Goal: Find specific page/section: Find specific page/section

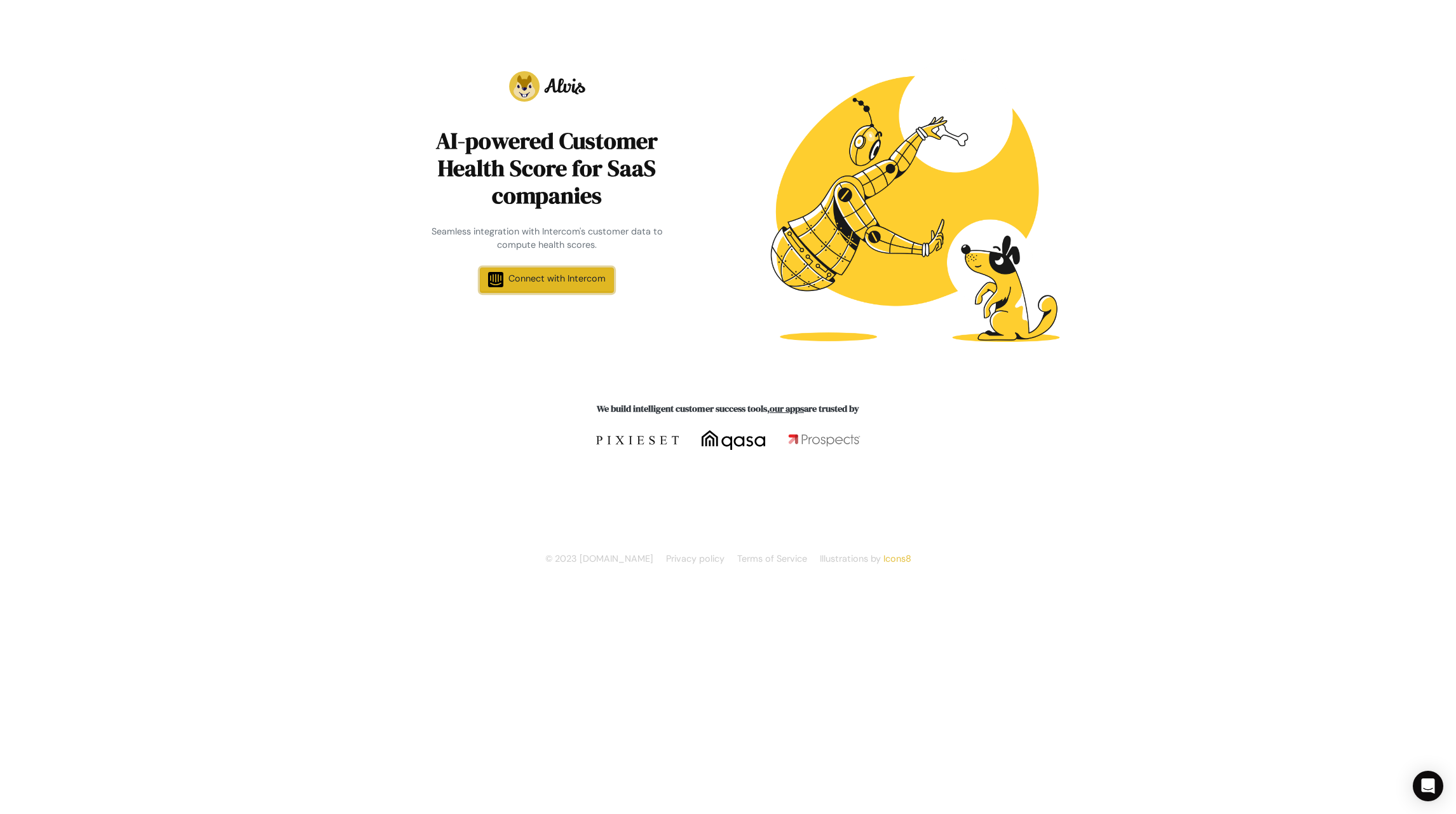
click at [525, 281] on span "Connect with Intercom" at bounding box center [557, 278] width 97 height 12
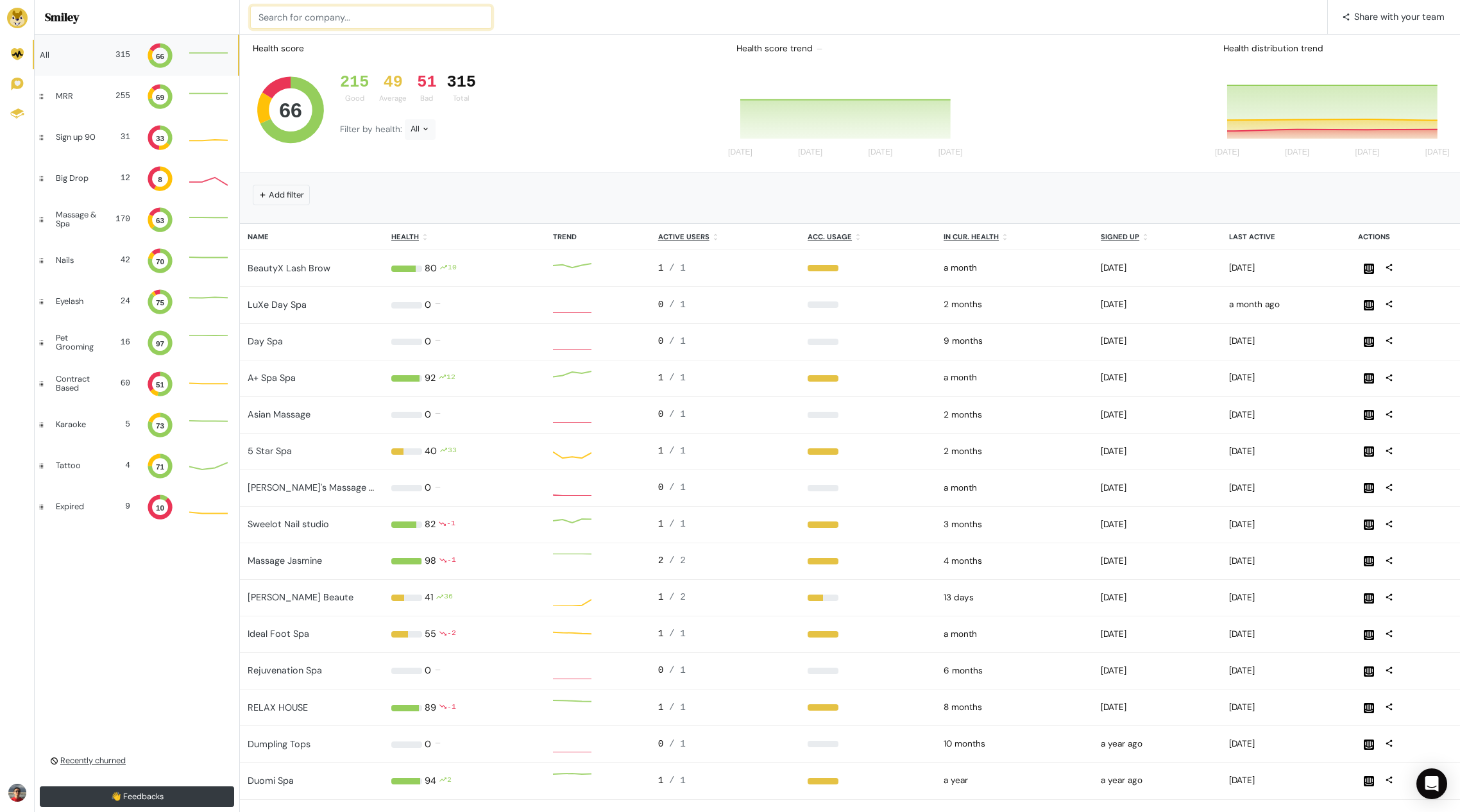
click at [348, 7] on input at bounding box center [371, 17] width 242 height 23
type input "modo"
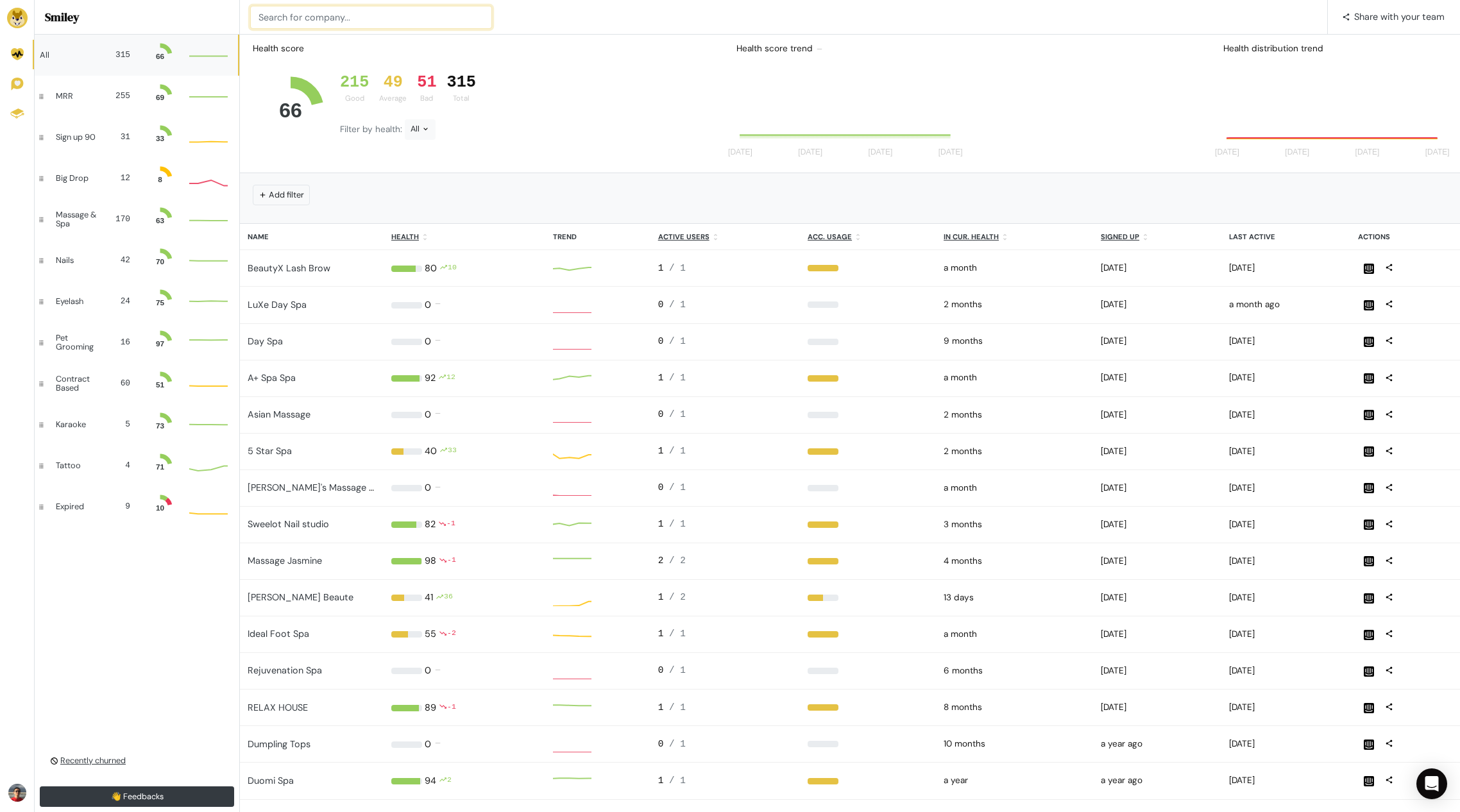
click at [300, 19] on input at bounding box center [371, 17] width 242 height 23
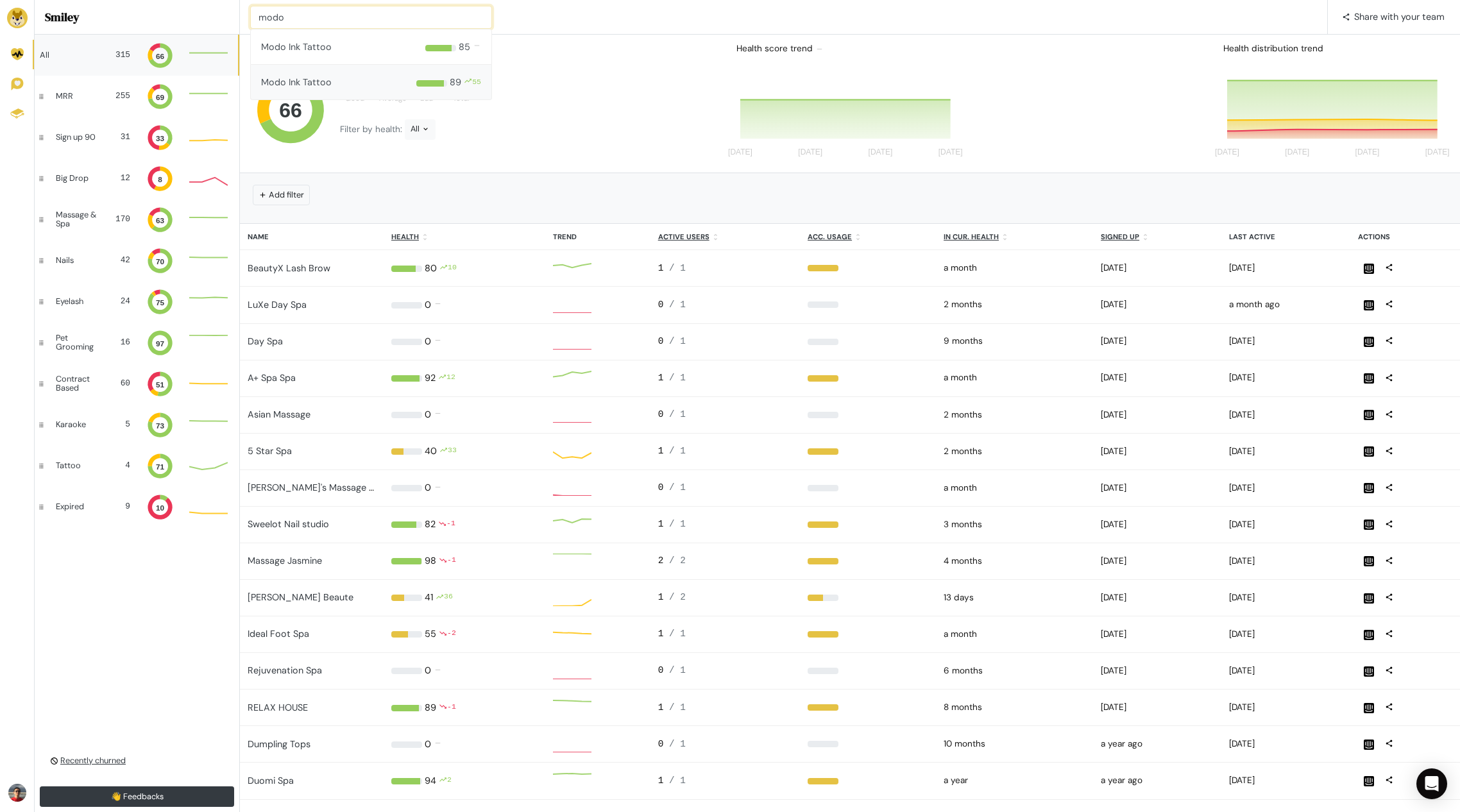
type input "modo"
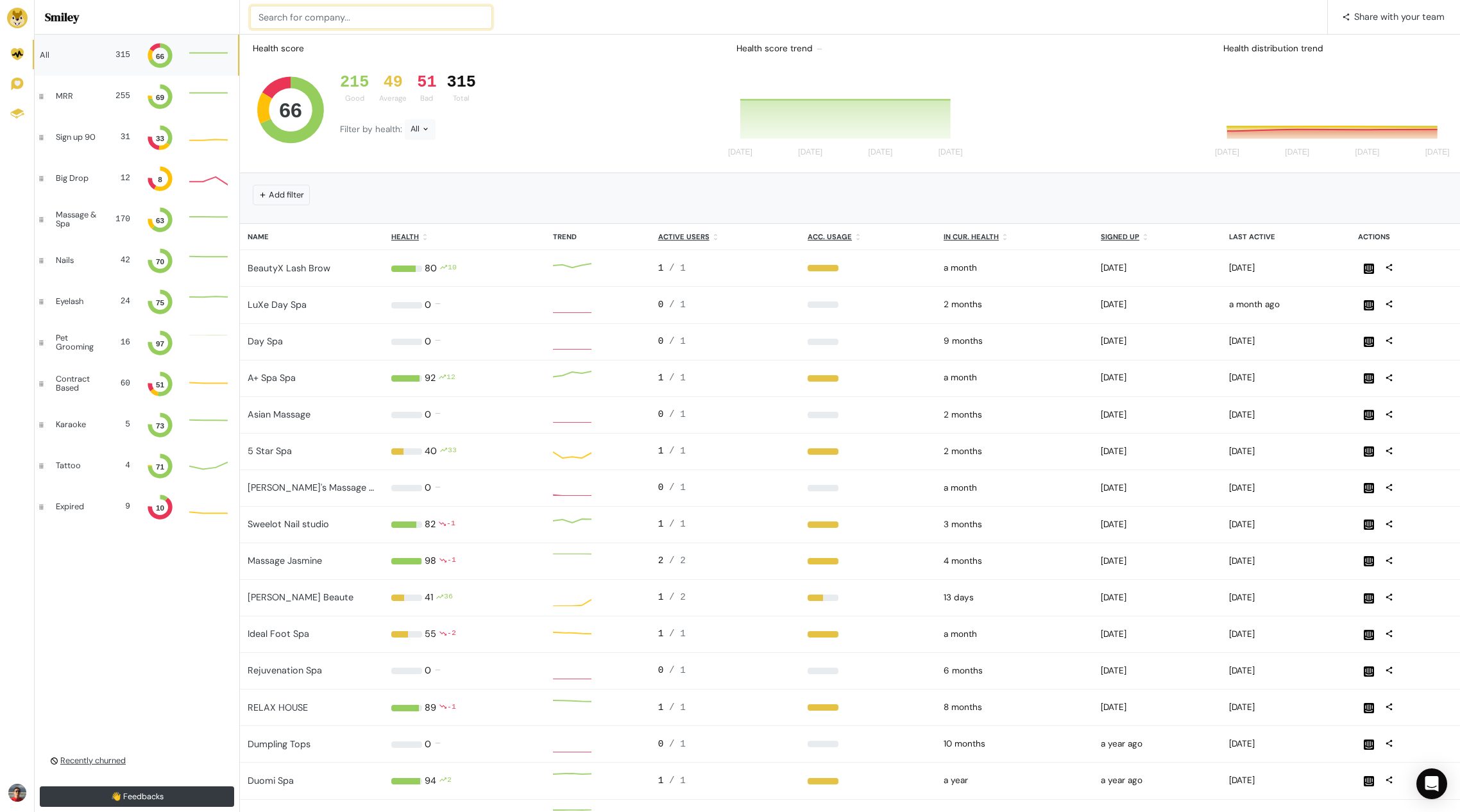
click at [353, 19] on input at bounding box center [371, 17] width 242 height 23
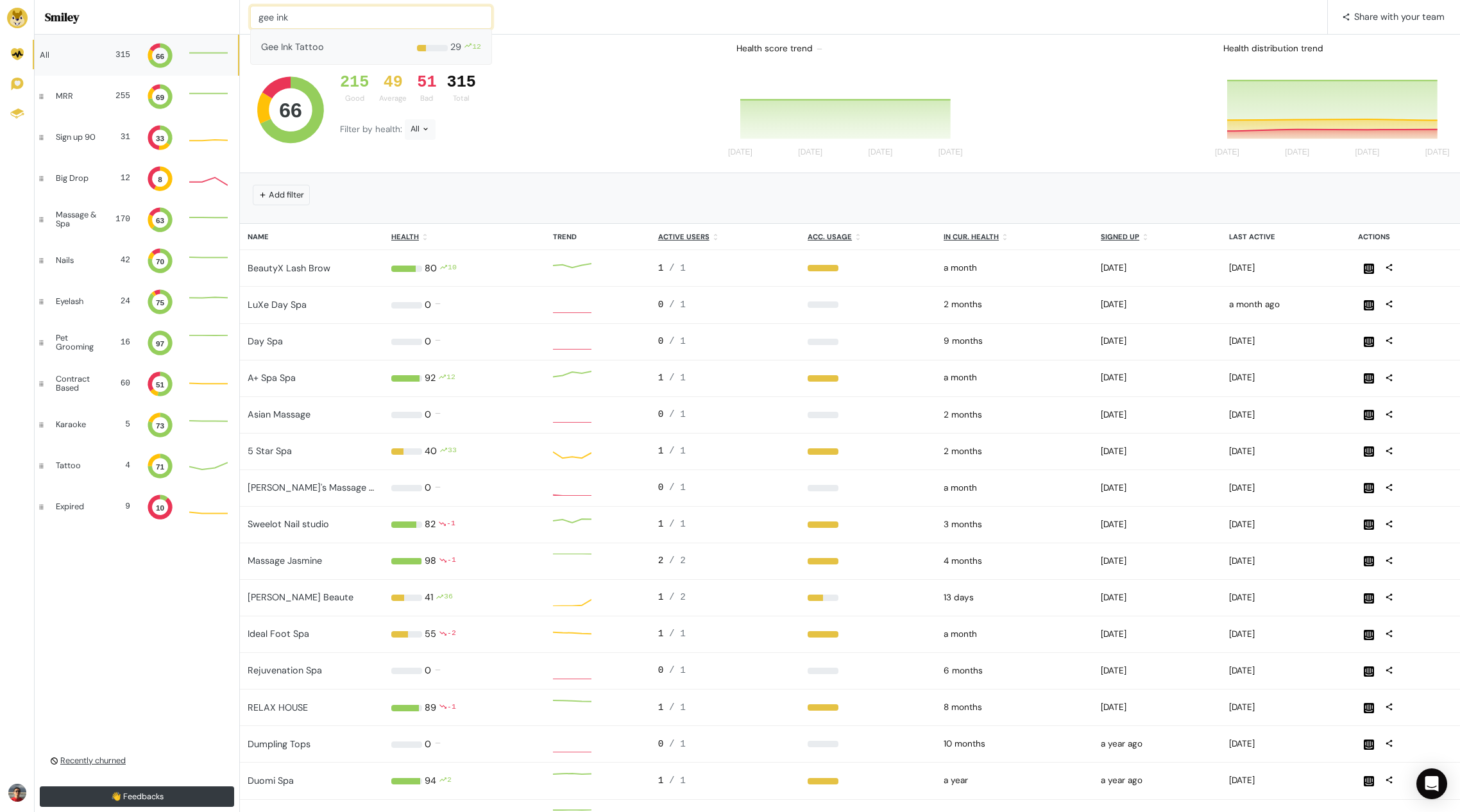
type input "gee ink"
